Goal: Find specific page/section: Find specific page/section

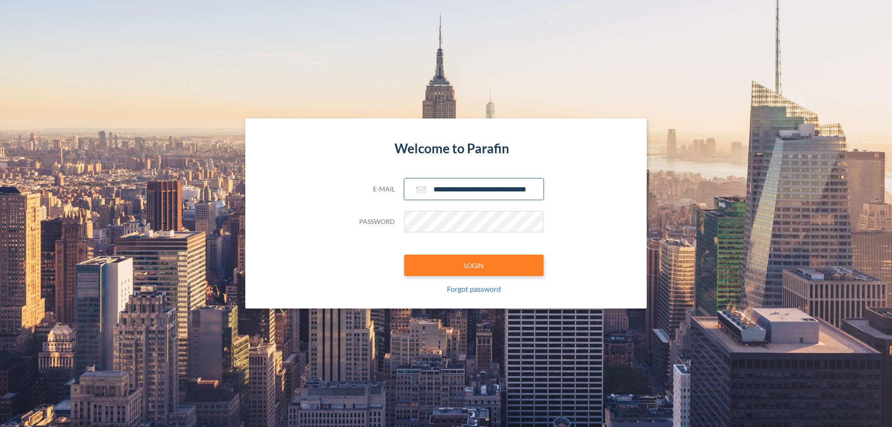
type input "**********"
click at [474, 265] on button "LOGIN" at bounding box center [473, 265] width 139 height 21
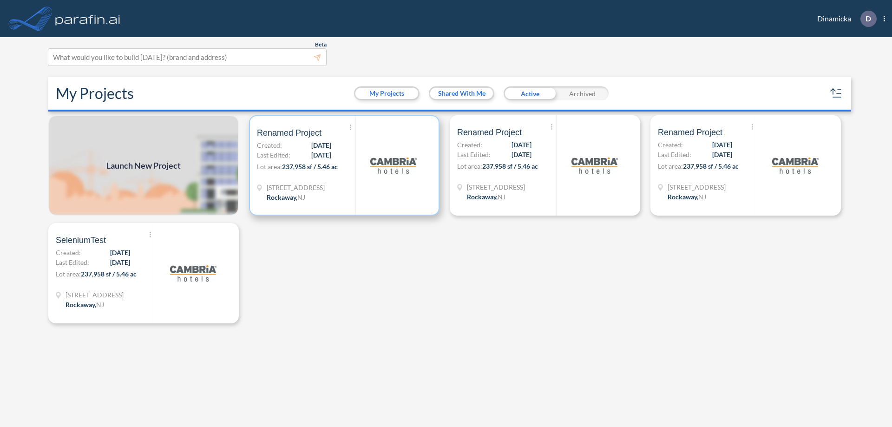
scroll to position [2, 0]
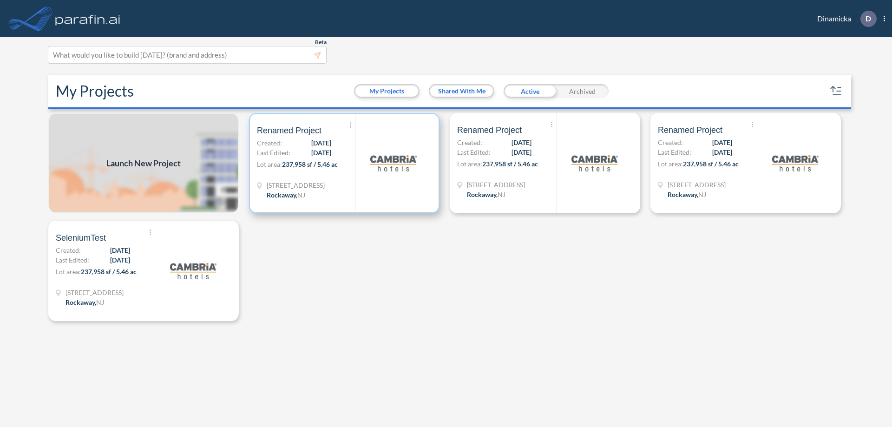
click at [344, 163] on p "Lot area: 237,958 sf / 5.46 ac" at bounding box center [306, 165] width 98 height 13
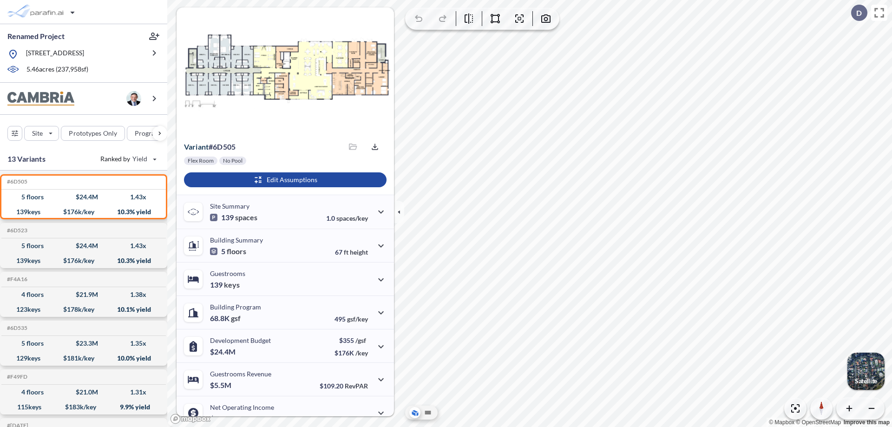
scroll to position [47, 0]
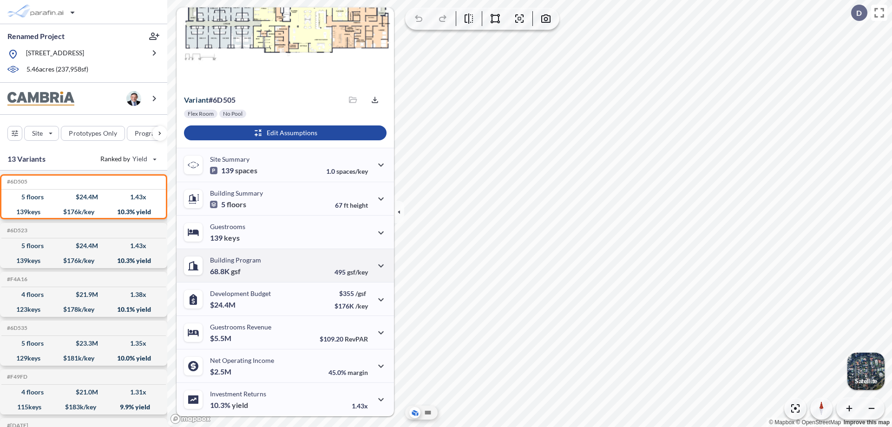
click at [284, 265] on div "Building Program 68.8K gsf 495 gsf/key" at bounding box center [285, 265] width 217 height 33
